Goal: Transaction & Acquisition: Book appointment/travel/reservation

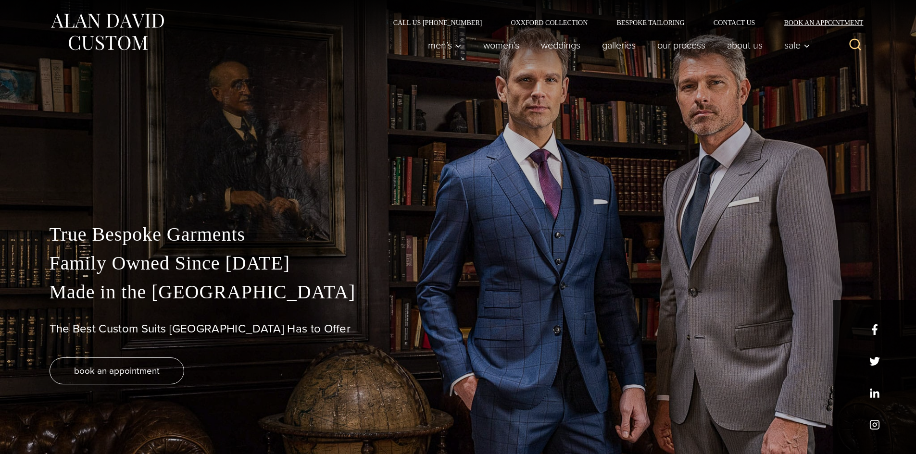
click at [794, 21] on link "Book an Appointment" at bounding box center [817, 22] width 97 height 7
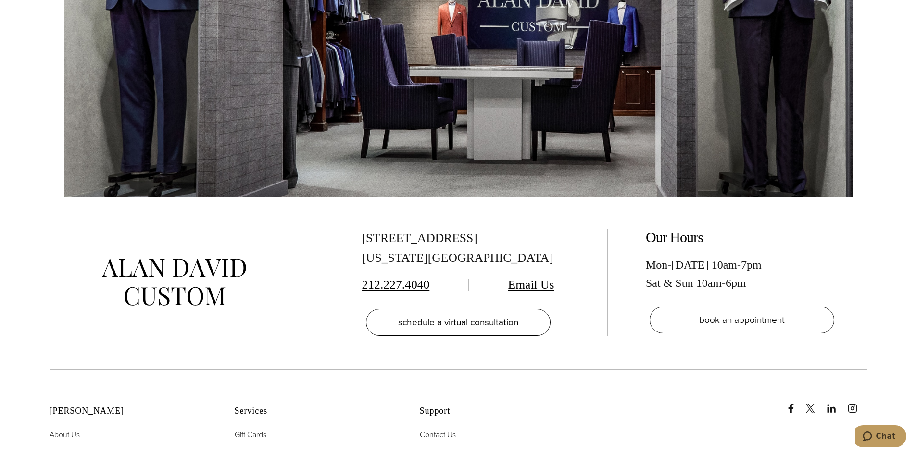
scroll to position [2019, 0]
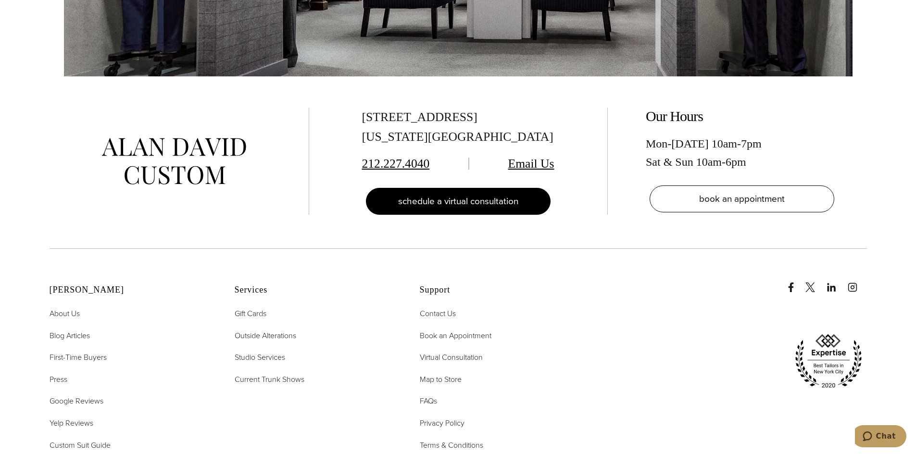
click at [467, 194] on span "schedule a virtual consultation" at bounding box center [458, 201] width 120 height 14
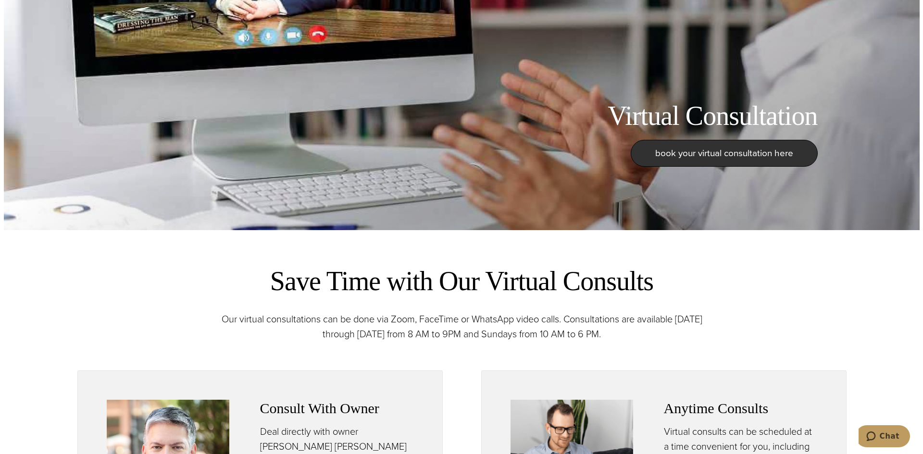
scroll to position [240, 0]
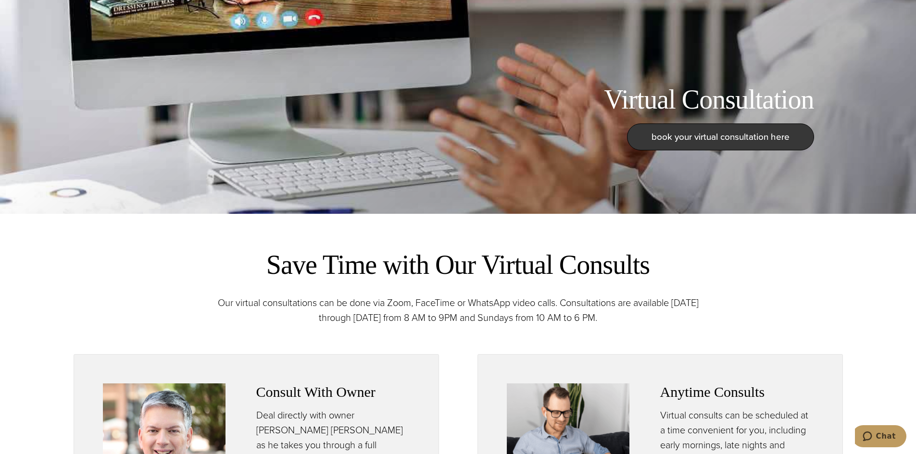
click at [712, 139] on span "book your virtual consultation here" at bounding box center [720, 137] width 138 height 14
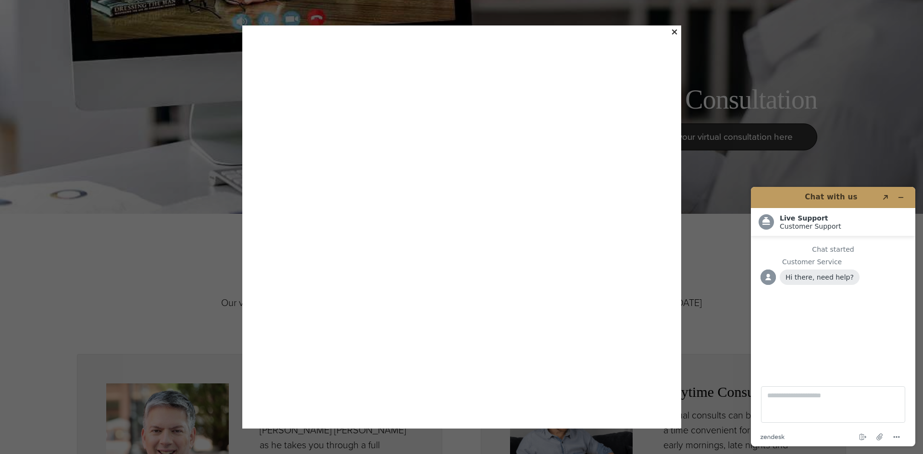
scroll to position [12, 0]
